Goal: Check status: Check status

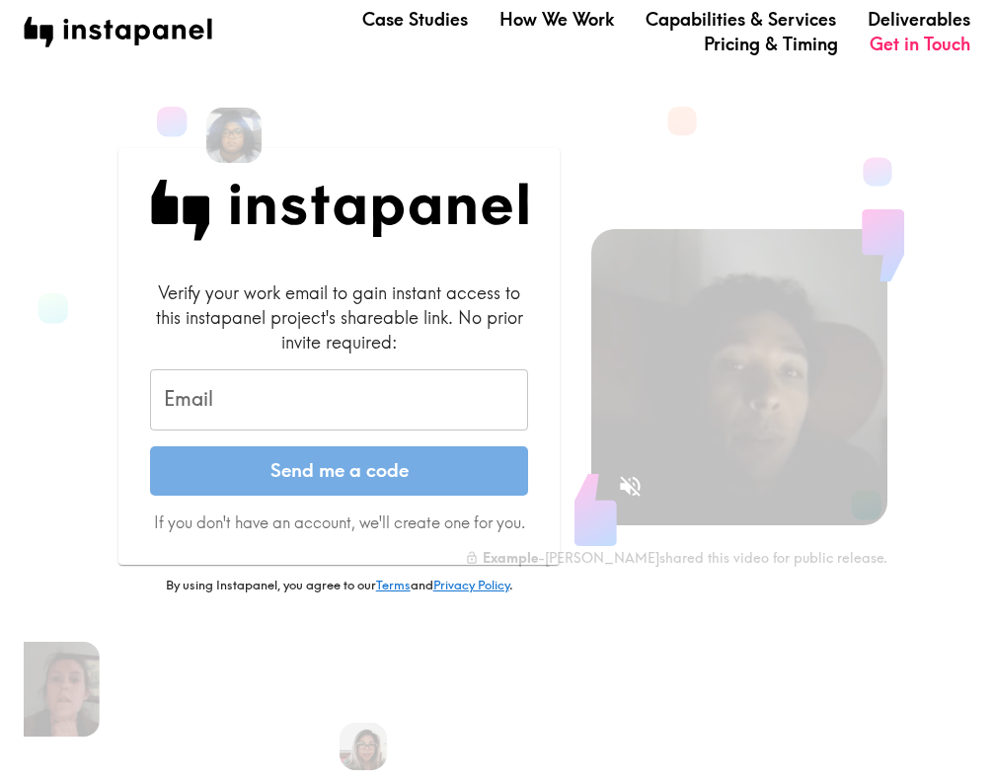
click at [215, 394] on input "Email" at bounding box center [339, 399] width 379 height 61
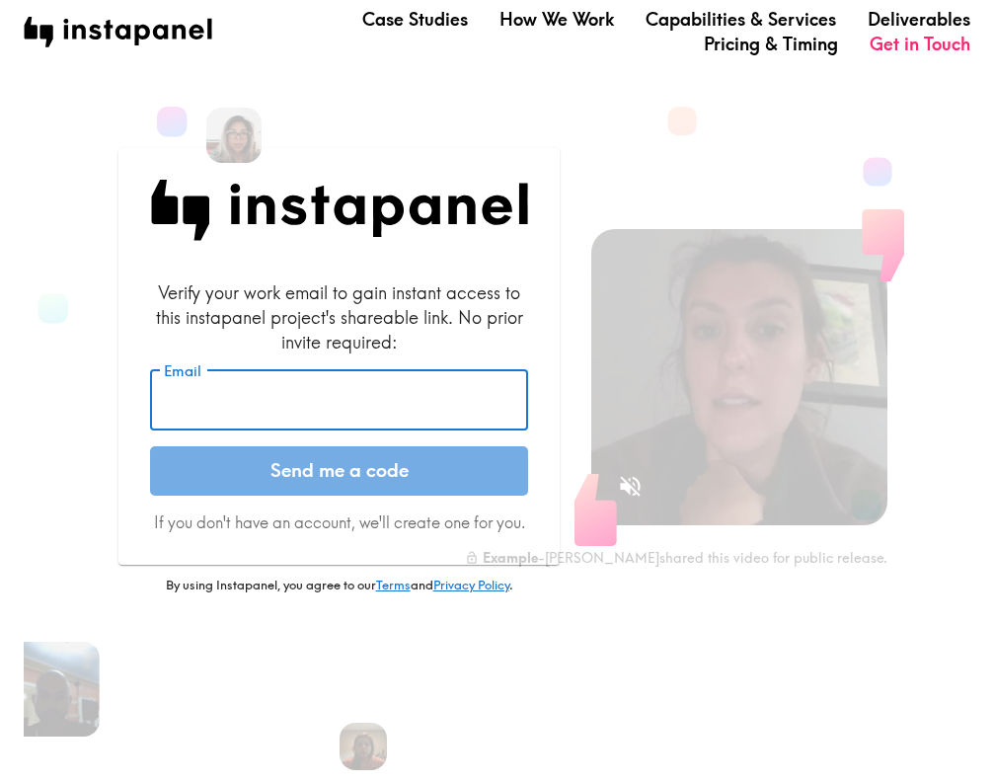
click at [230, 415] on input "Email" at bounding box center [339, 399] width 379 height 61
paste input "[PERSON_NAME]<[EMAIL_ADDRESS][DOMAIN_NAME]>"
drag, startPoint x: 161, startPoint y: 397, endPoint x: 214, endPoint y: 399, distance: 53.3
click at [214, 399] on input "[PERSON_NAME]<[EMAIL_ADDRESS][DOMAIN_NAME]>" at bounding box center [339, 399] width 379 height 61
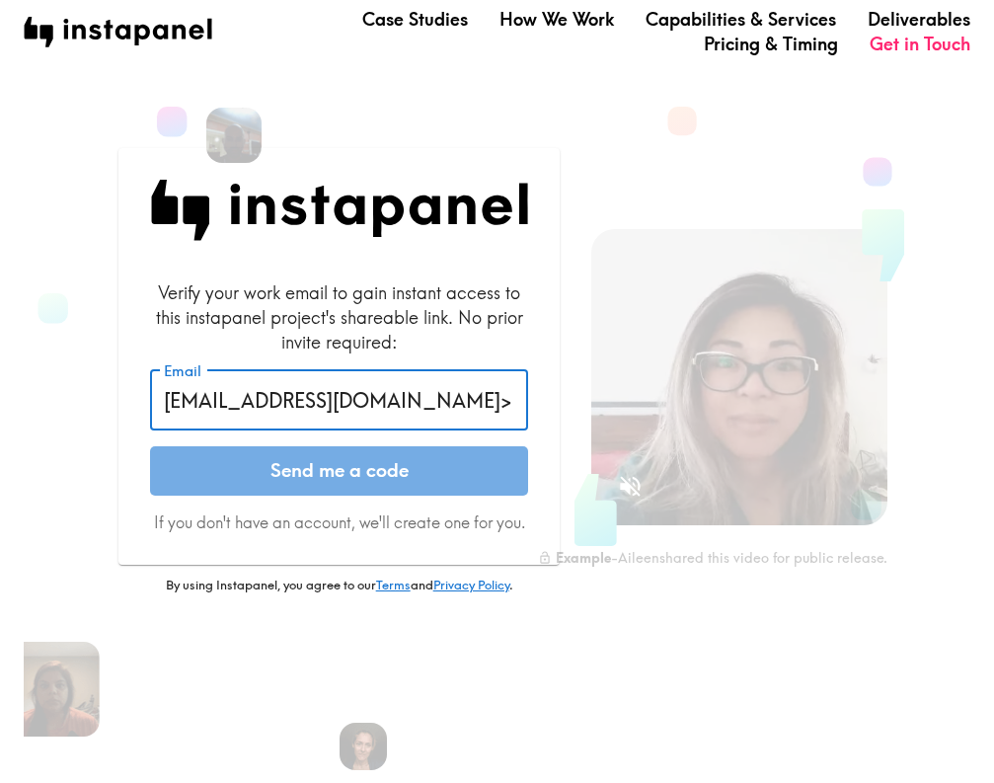
click at [397, 401] on input "[EMAIL_ADDRESS][DOMAIN_NAME]>" at bounding box center [339, 399] width 379 height 61
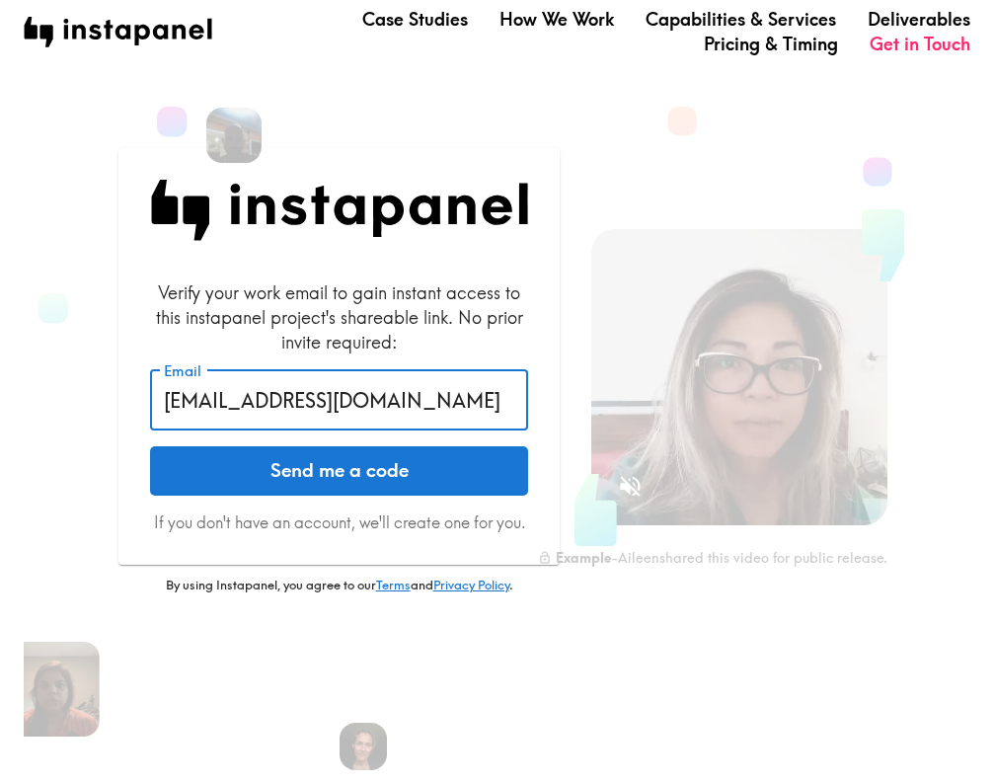
type input "[EMAIL_ADDRESS][DOMAIN_NAME]"
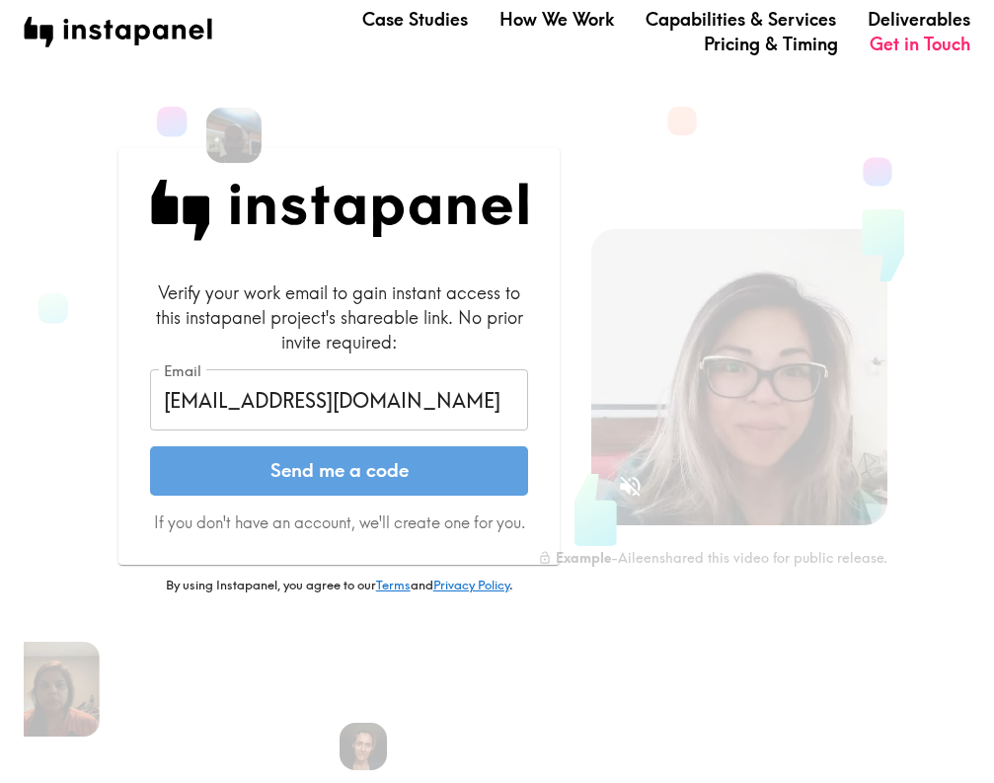
click at [367, 468] on button "Send me a code" at bounding box center [339, 470] width 379 height 49
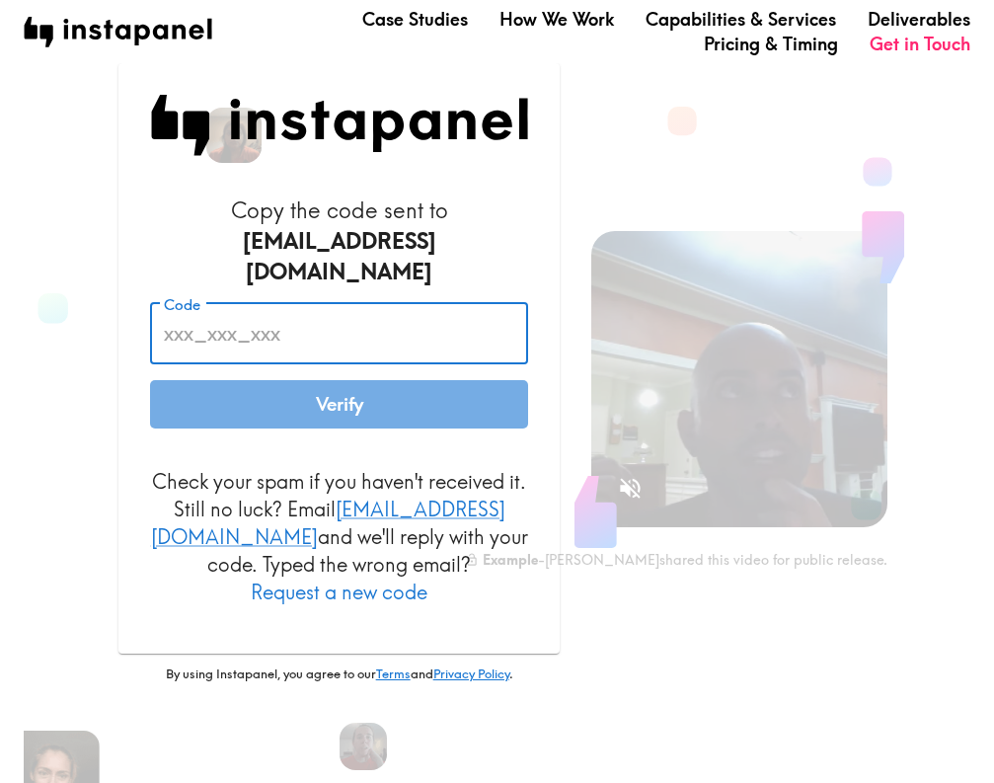
click at [251, 339] on input "Code" at bounding box center [339, 333] width 379 height 61
click at [297, 347] on input "Code" at bounding box center [339, 333] width 379 height 61
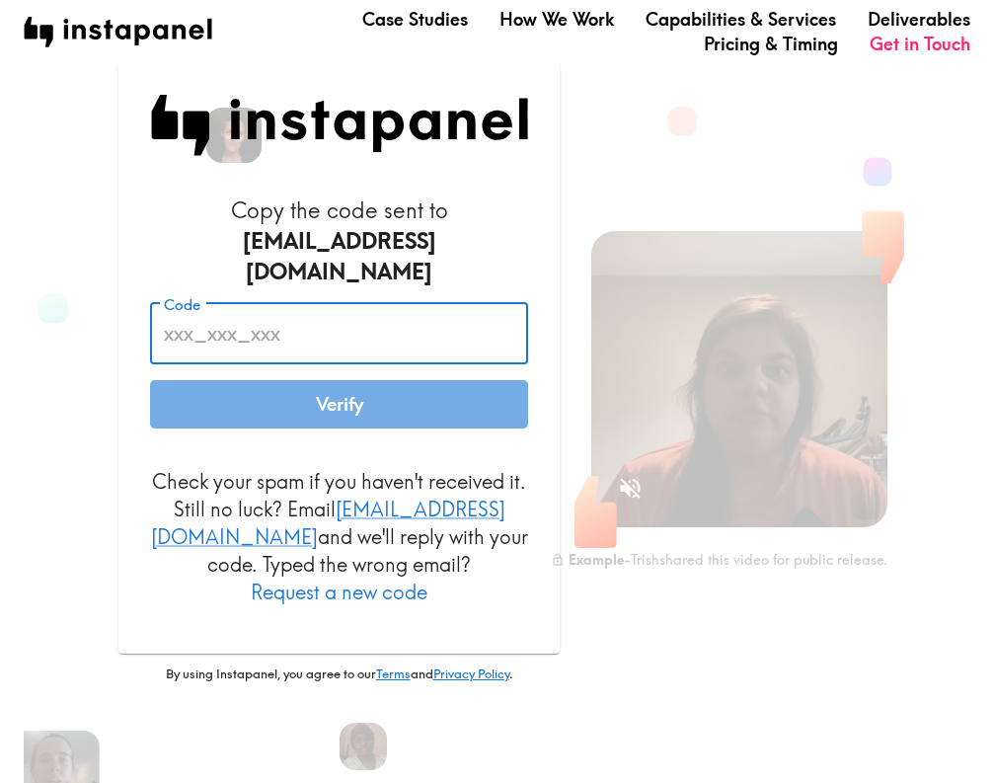
click at [234, 328] on input "Code" at bounding box center [339, 333] width 379 height 61
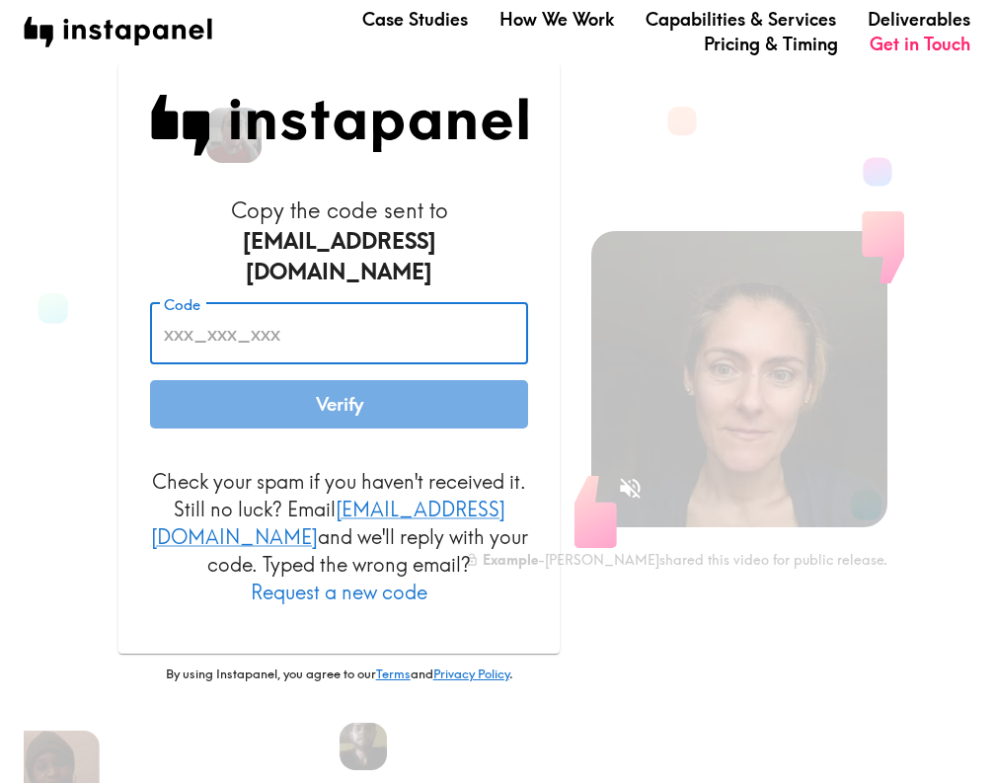
paste input "mhP_d7y_qAi"
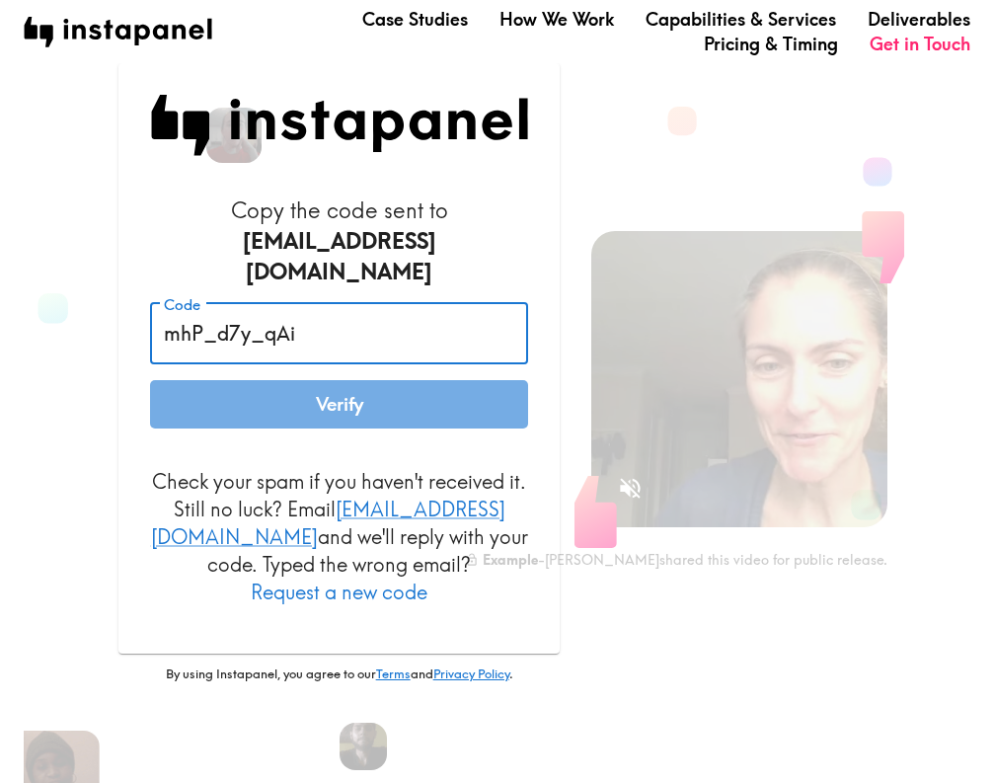
type input "mhP_d7y_qAi"
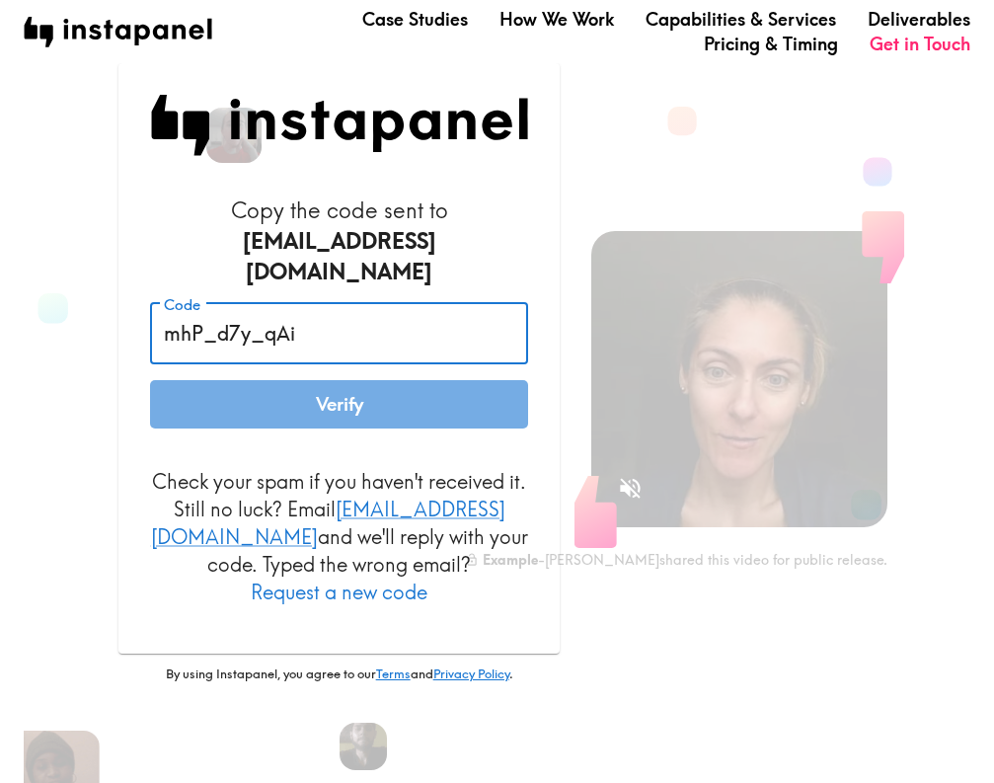
click at [334, 401] on button "Verify" at bounding box center [339, 404] width 379 height 49
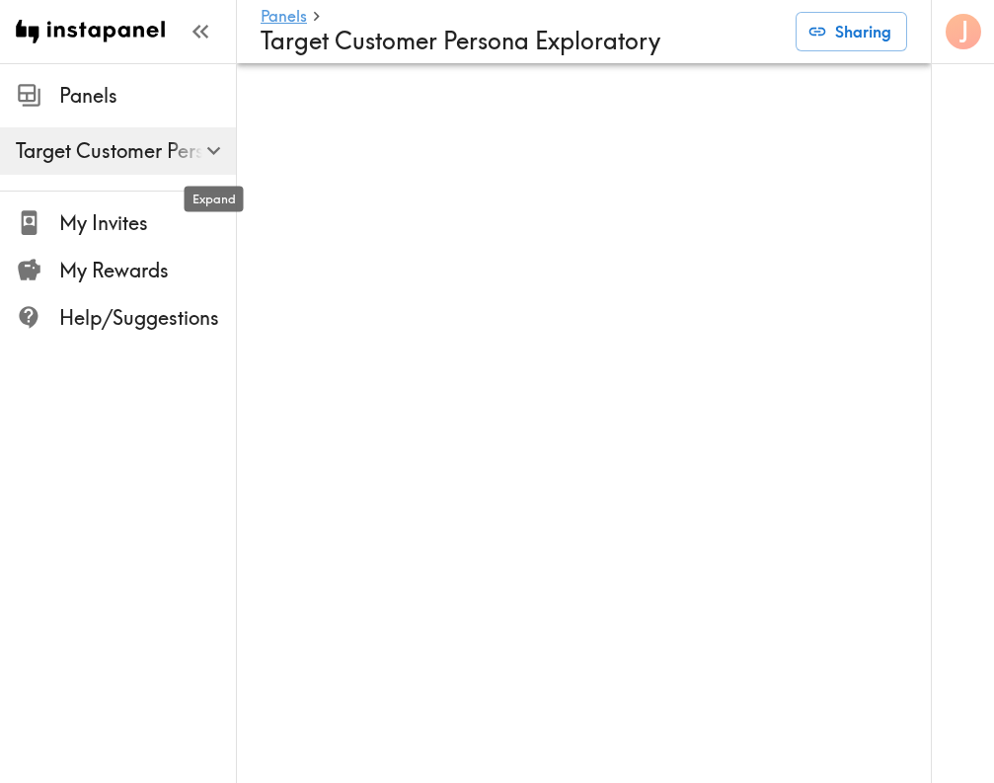
click at [208, 155] on icon "button" at bounding box center [213, 150] width 27 height 27
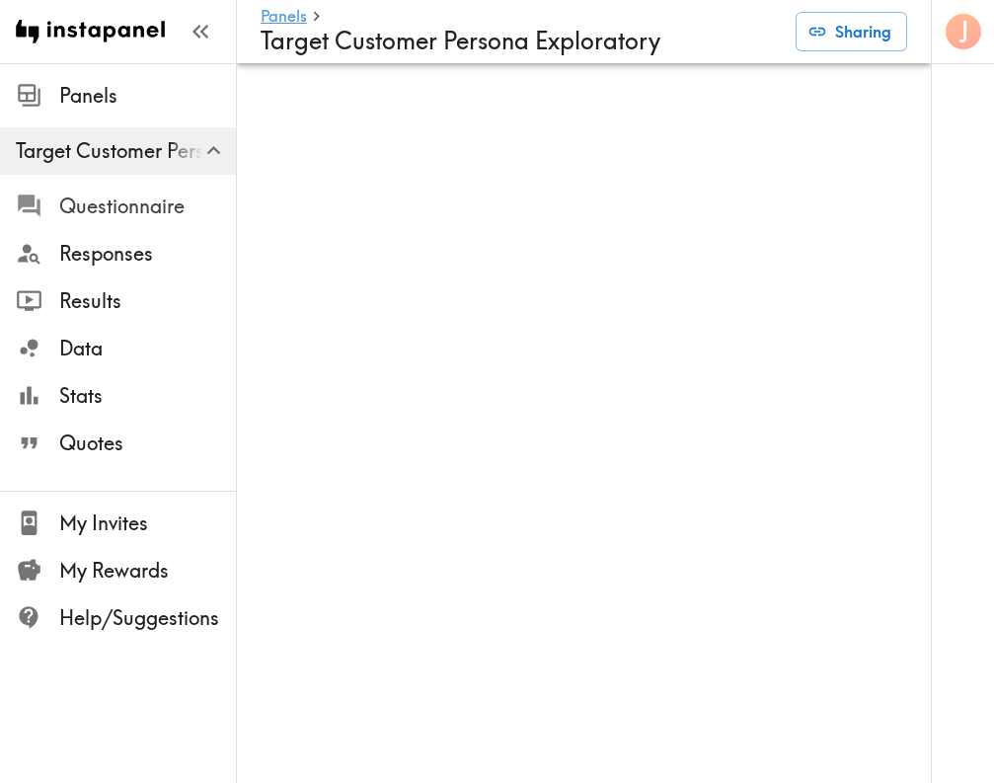
click at [132, 200] on span "Questionnaire" at bounding box center [147, 206] width 177 height 28
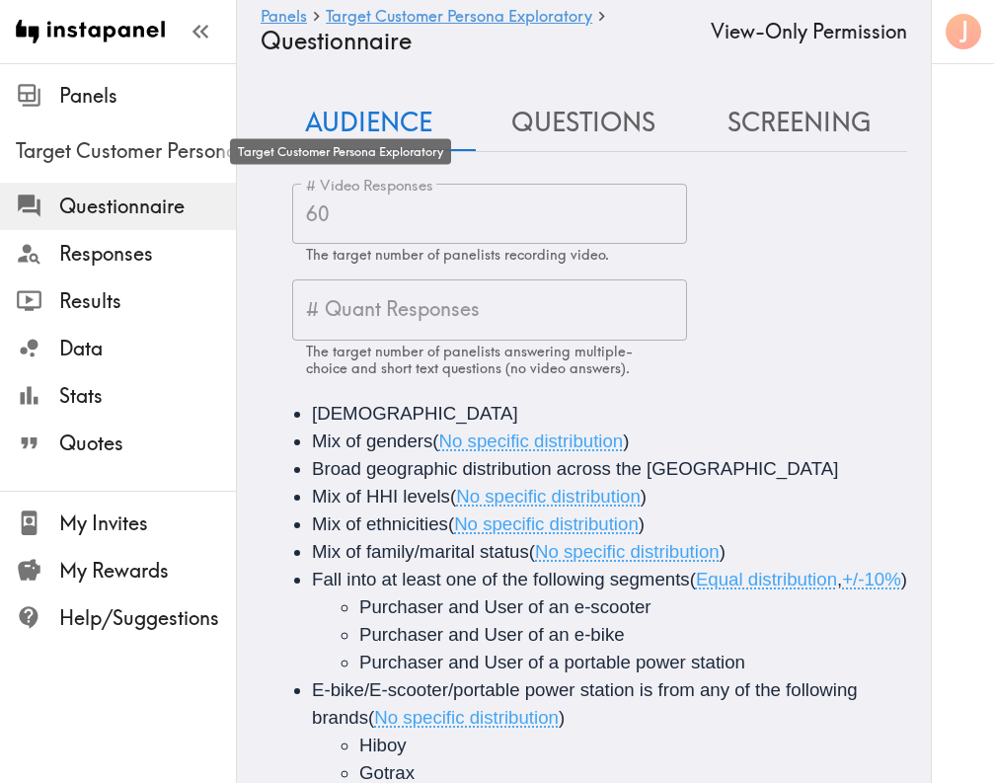
click at [130, 158] on span "Target Customer Persona Exploratory" at bounding box center [126, 151] width 220 height 28
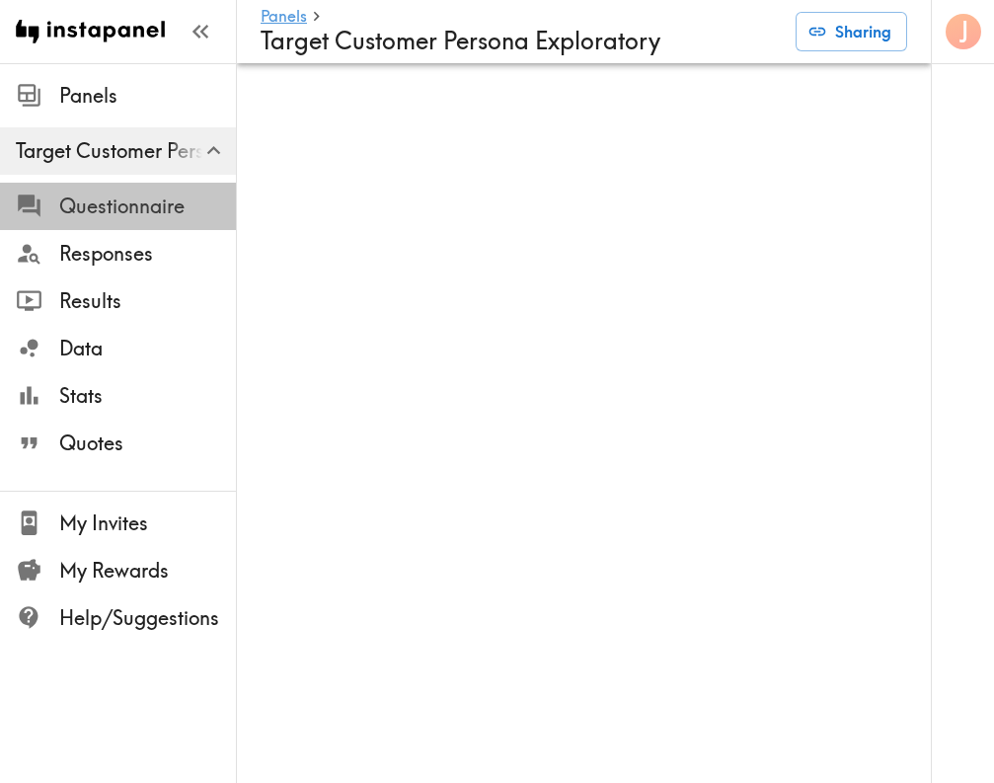
click at [137, 208] on span "Questionnaire" at bounding box center [147, 206] width 177 height 28
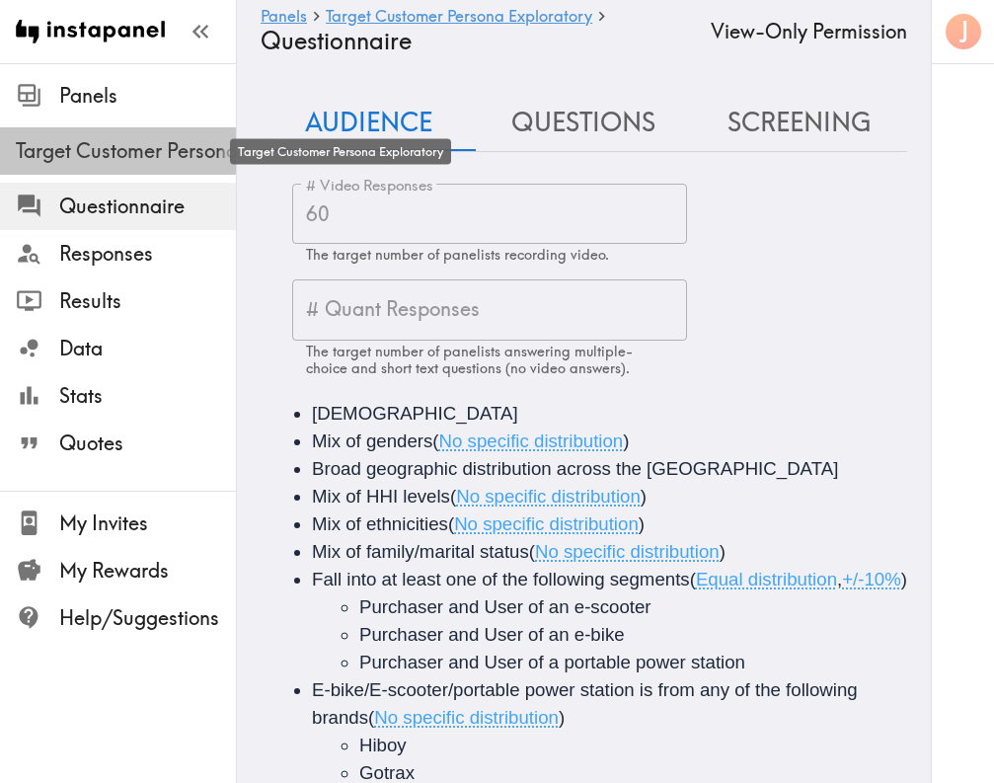
click at [113, 161] on span "Target Customer Persona Exploratory" at bounding box center [126, 151] width 220 height 28
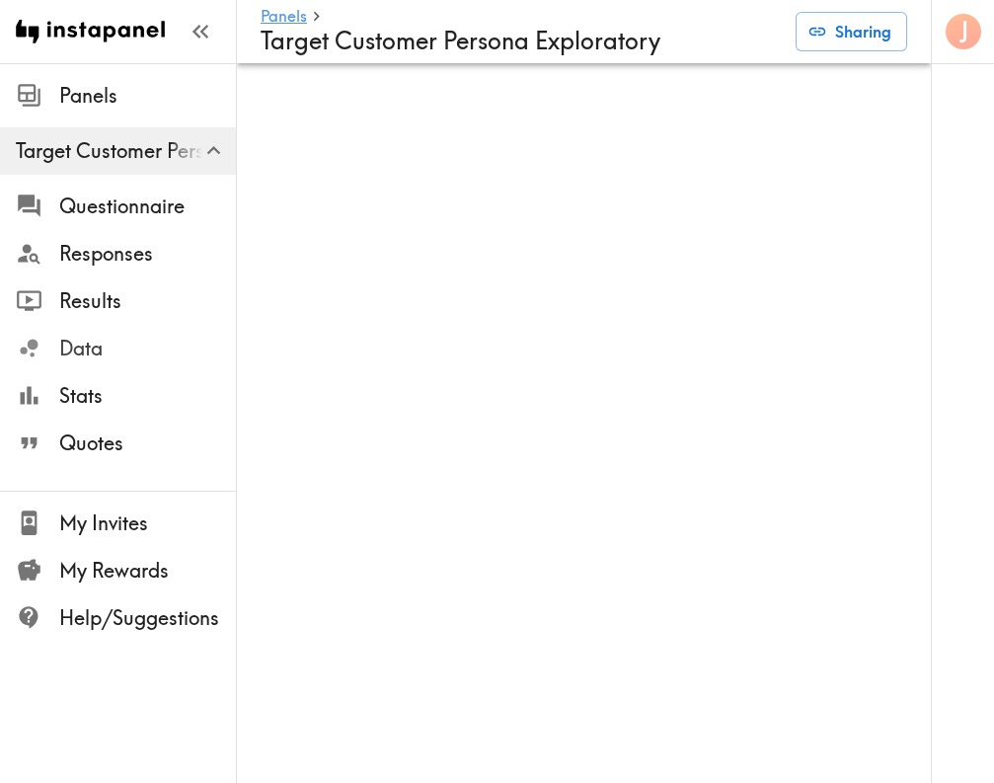
click at [111, 349] on span "Data" at bounding box center [147, 349] width 177 height 28
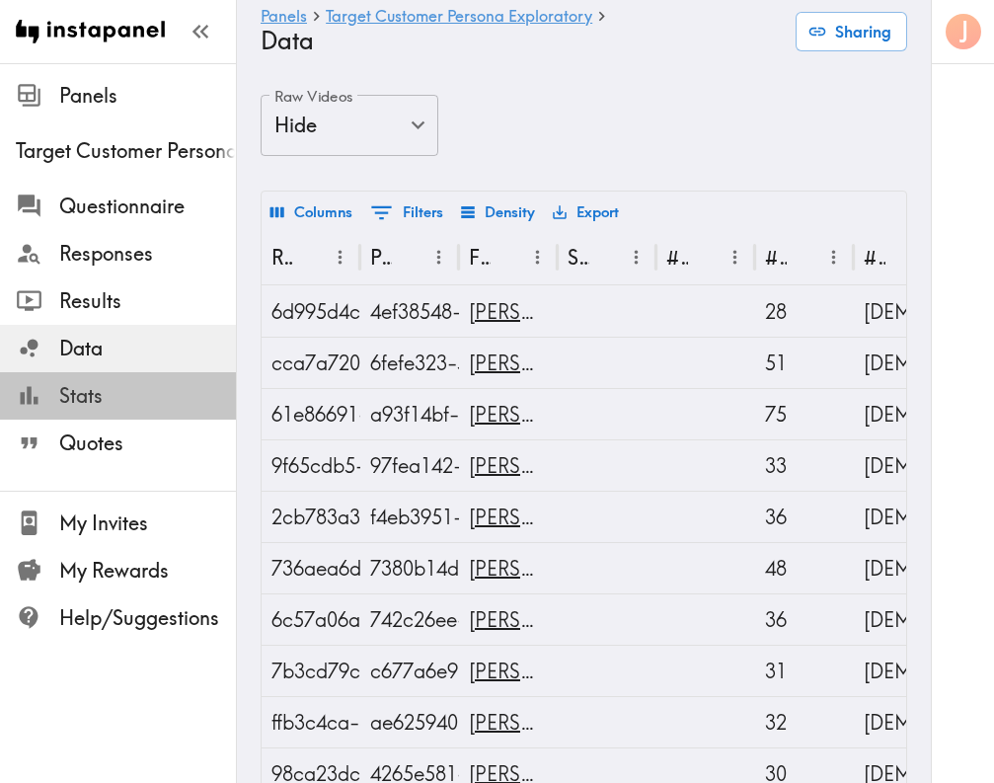
click at [118, 394] on span "Stats" at bounding box center [147, 396] width 177 height 28
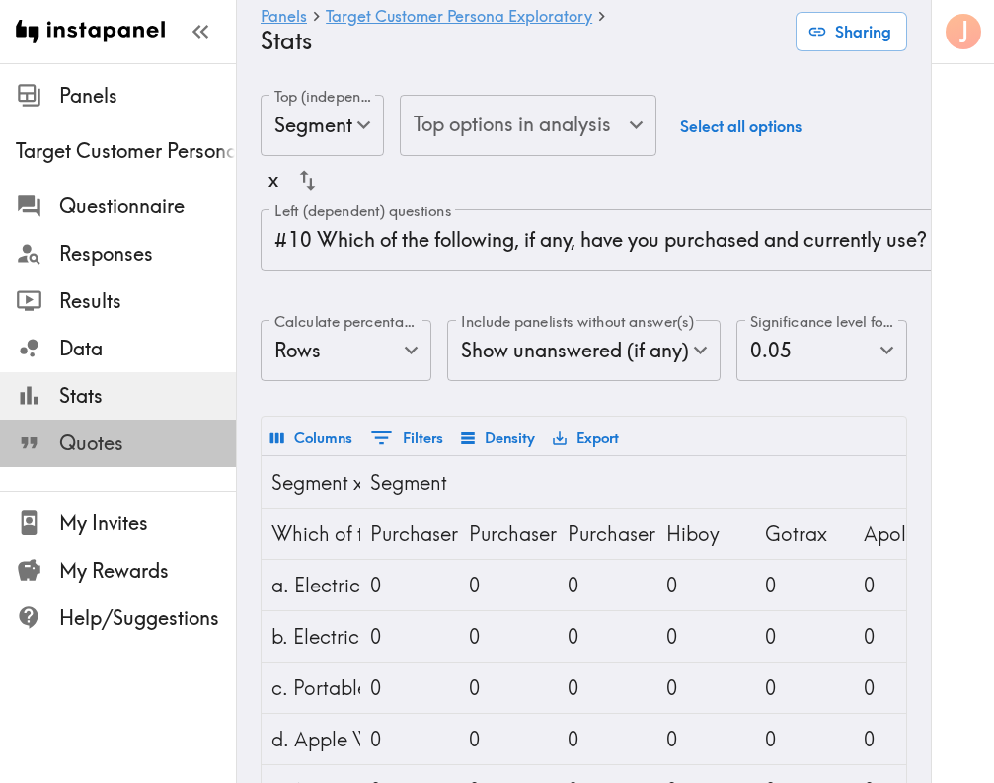
click at [125, 445] on span "Quotes" at bounding box center [147, 443] width 177 height 28
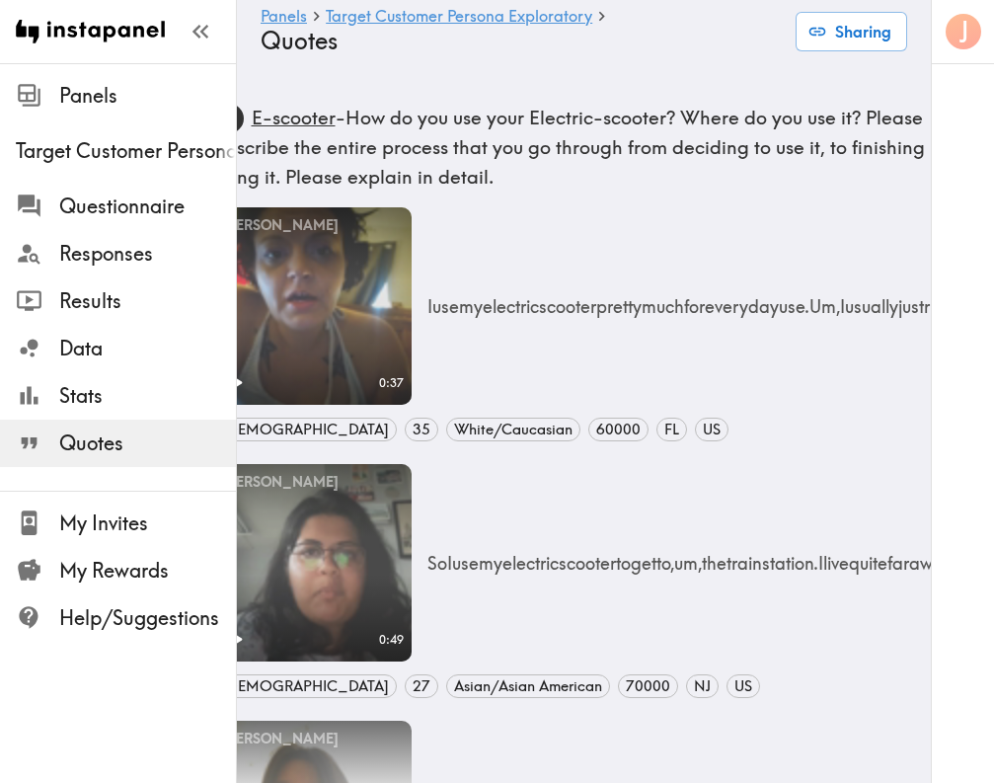
scroll to position [1, 0]
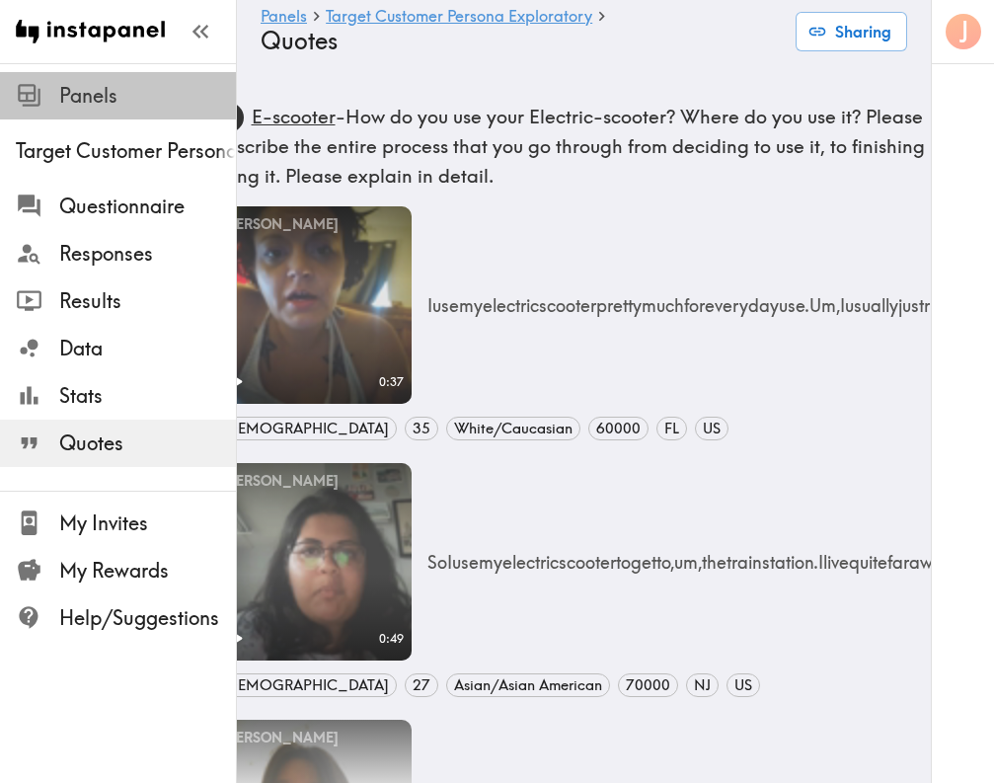
click at [106, 101] on span "Panels" at bounding box center [147, 96] width 177 height 28
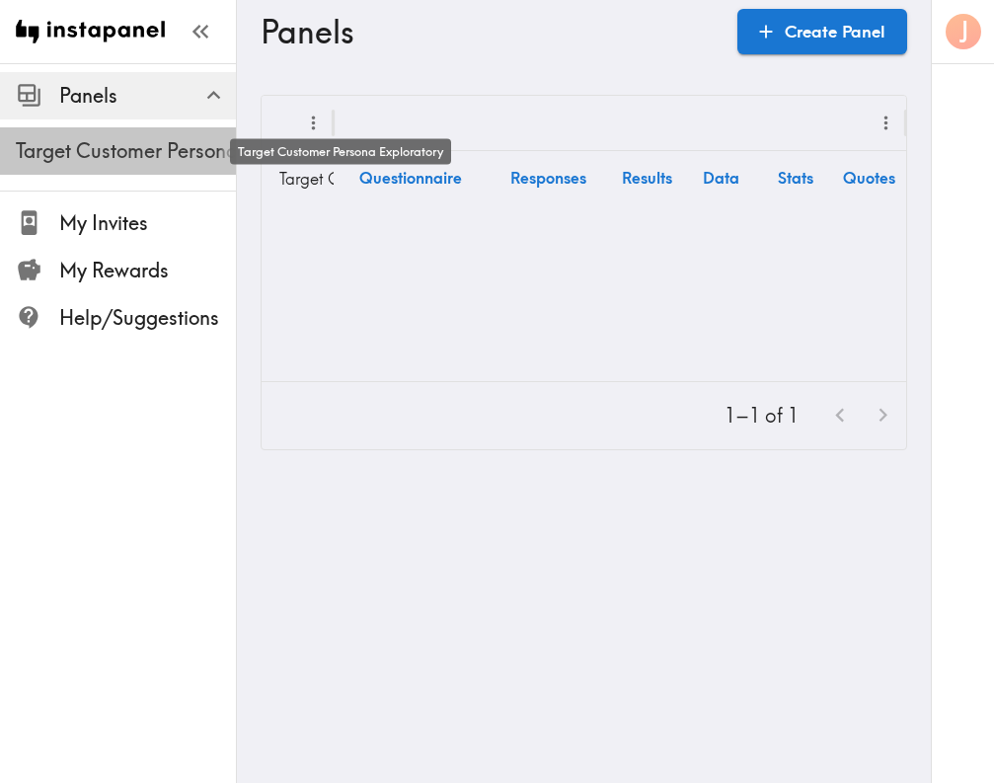
click at [149, 162] on span "Target Customer Persona Exploratory" at bounding box center [126, 151] width 220 height 28
